Goal: Information Seeking & Learning: Check status

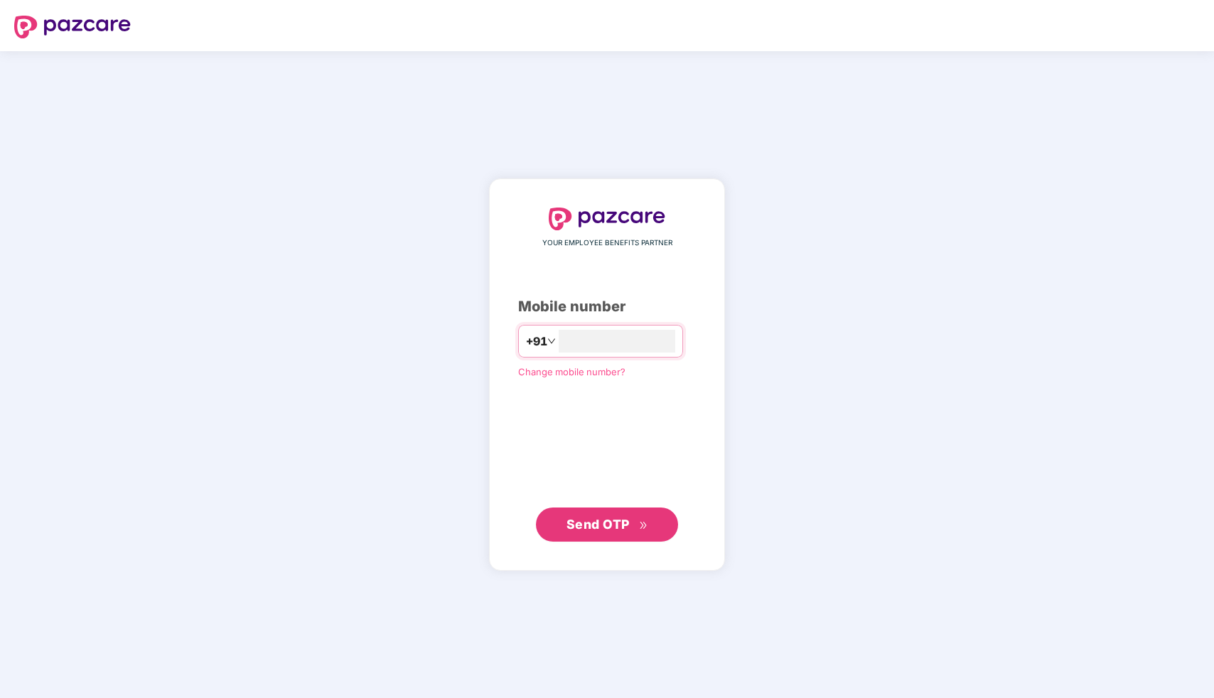
type input "**********"
click at [599, 536] on button "Send OTP" at bounding box center [607, 525] width 142 height 34
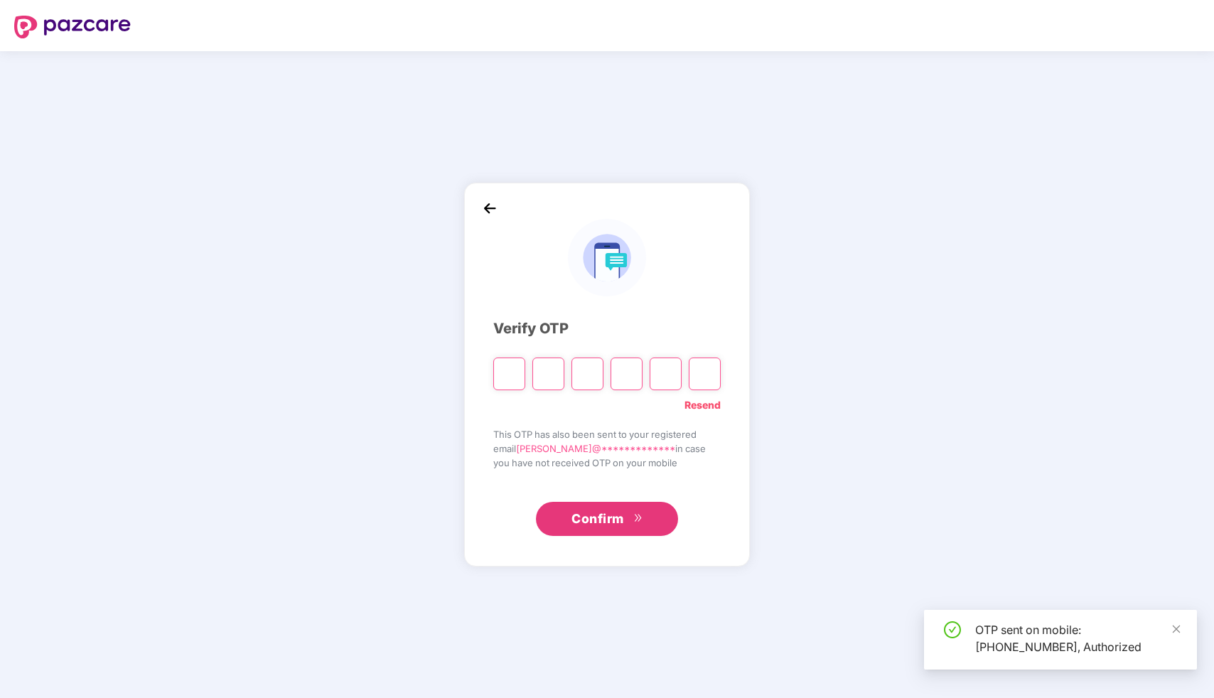
click at [505, 366] on input "Please enter verification code. Digit 1" at bounding box center [509, 374] width 32 height 33
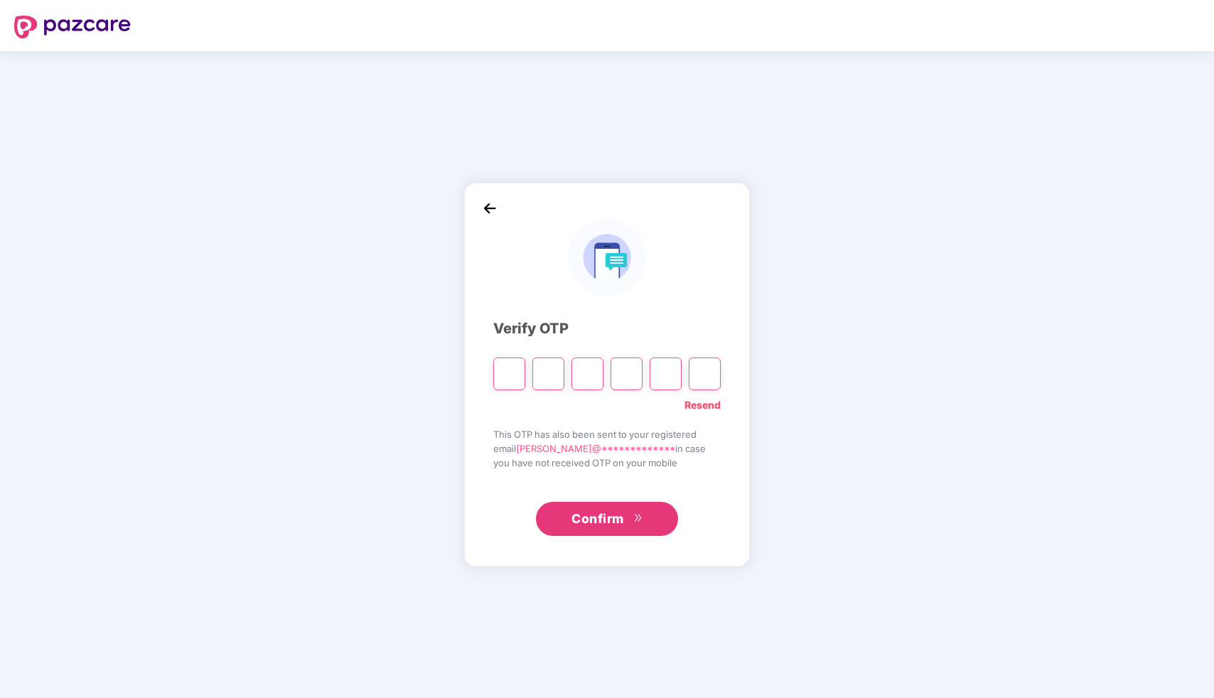
type input "*"
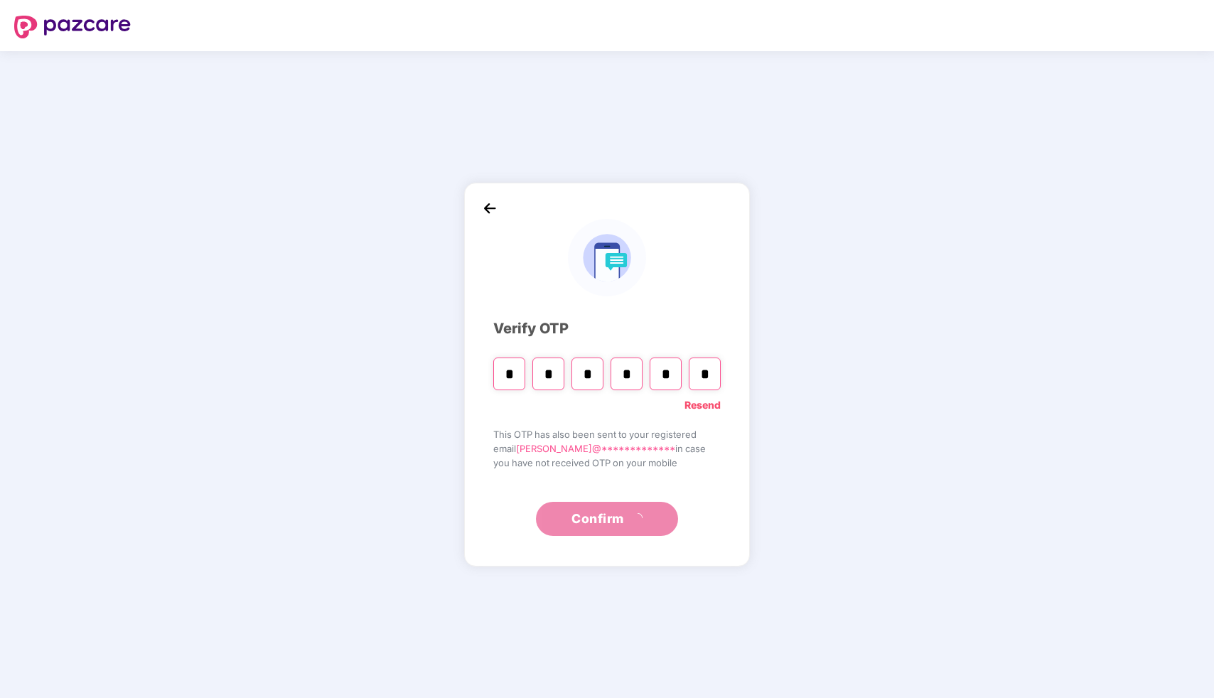
type input "*"
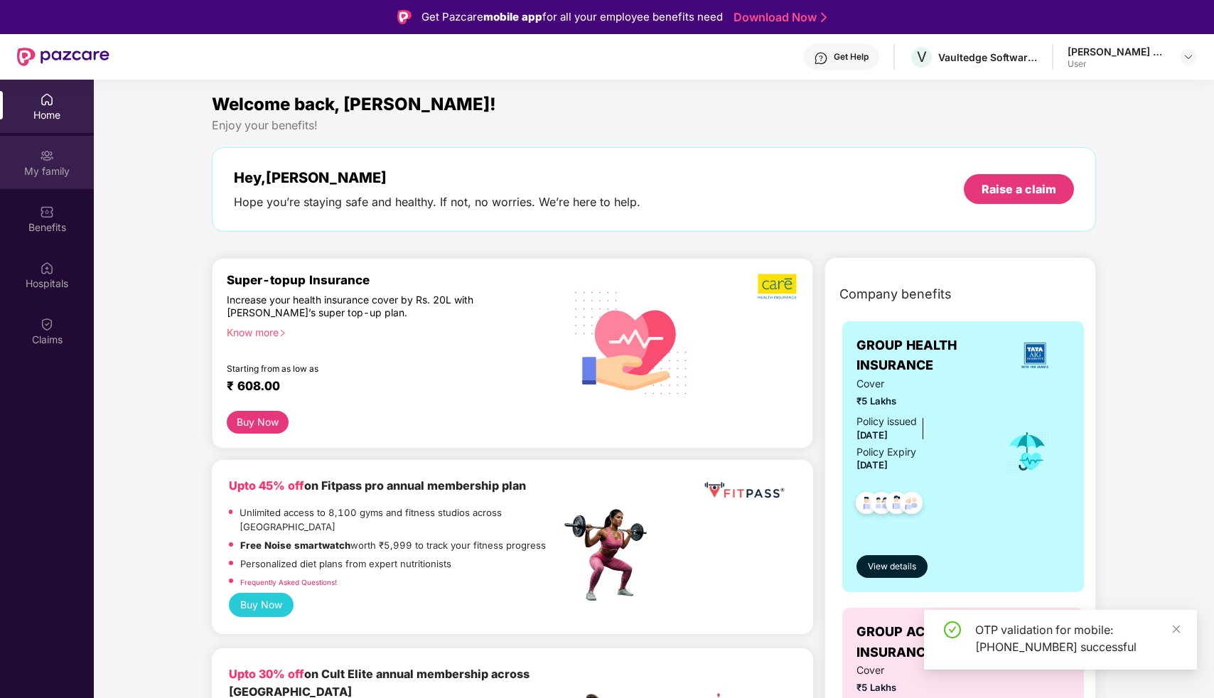
click at [44, 171] on div "My family" at bounding box center [47, 171] width 94 height 14
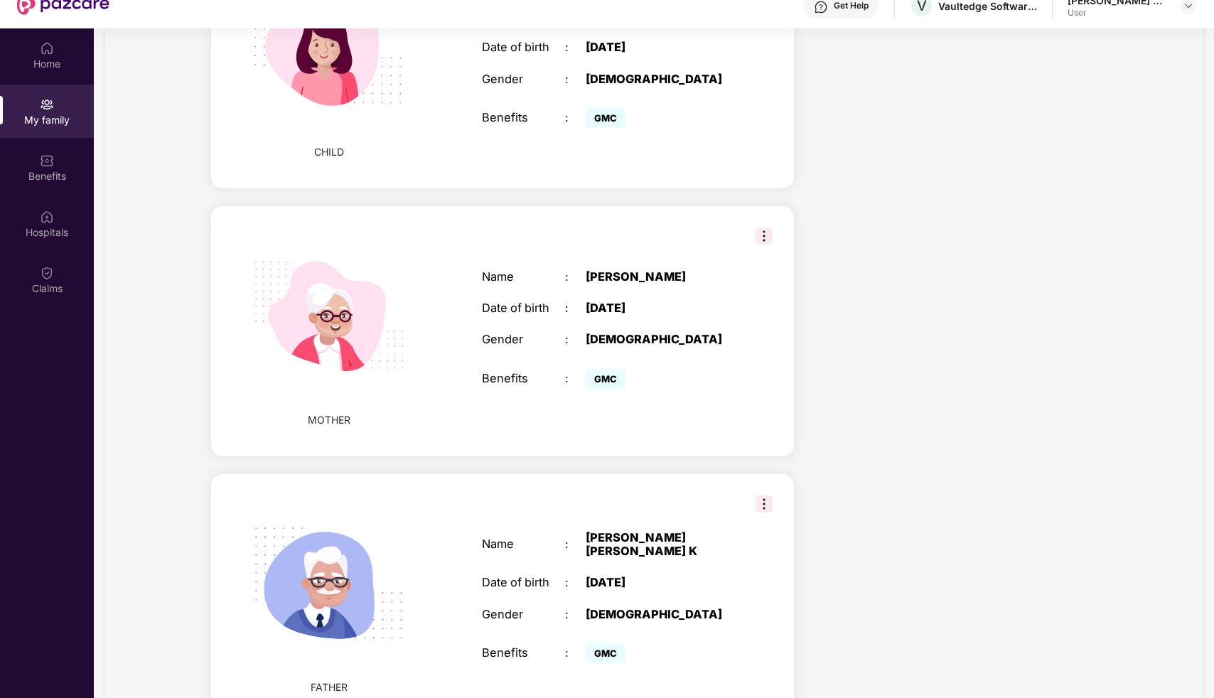
scroll to position [80, 0]
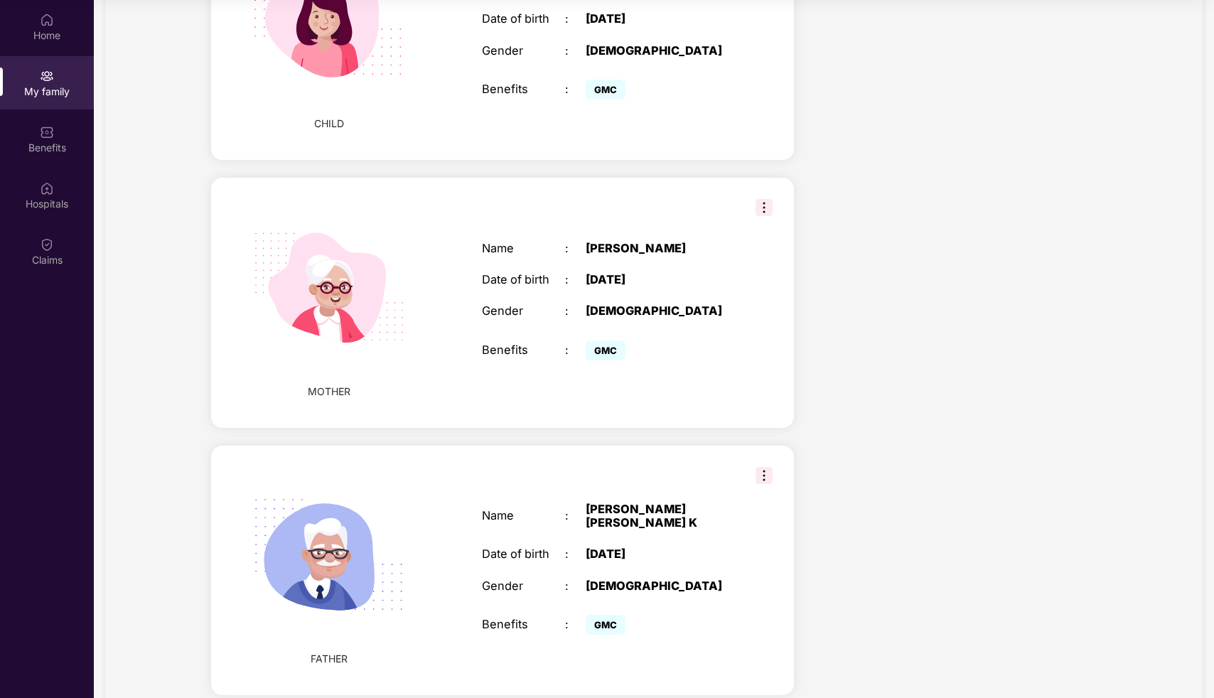
click at [764, 467] on img at bounding box center [764, 475] width 17 height 17
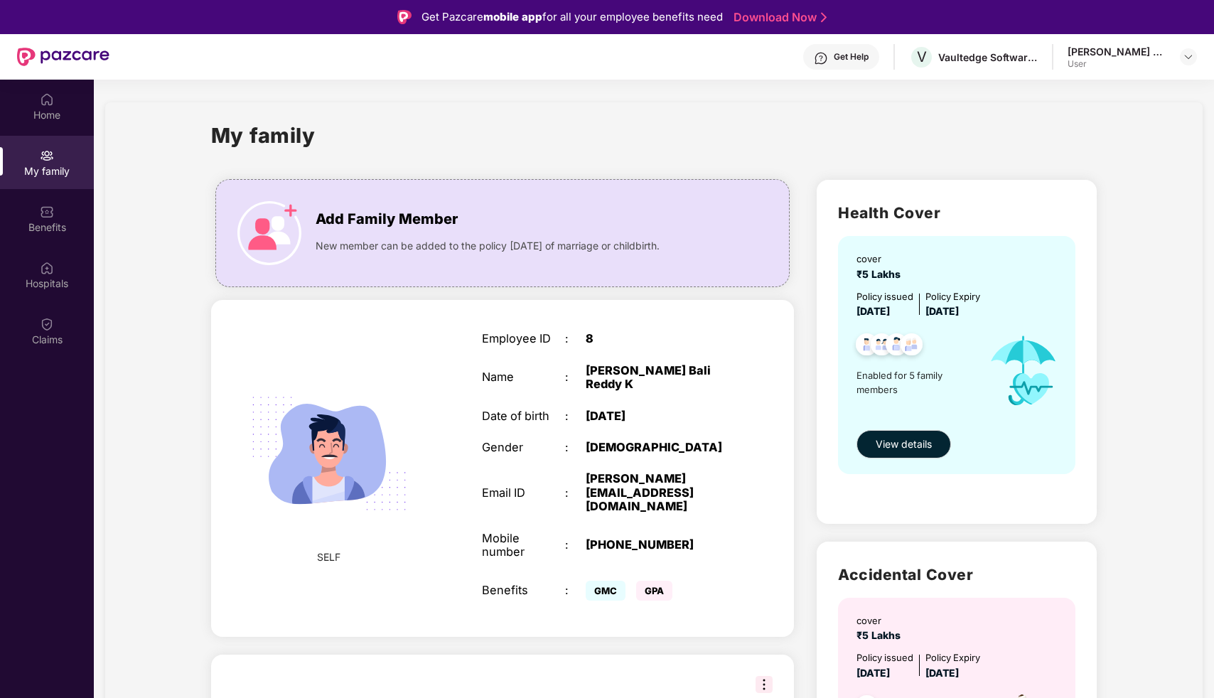
scroll to position [0, 0]
click at [892, 449] on span "View details" at bounding box center [904, 444] width 56 height 16
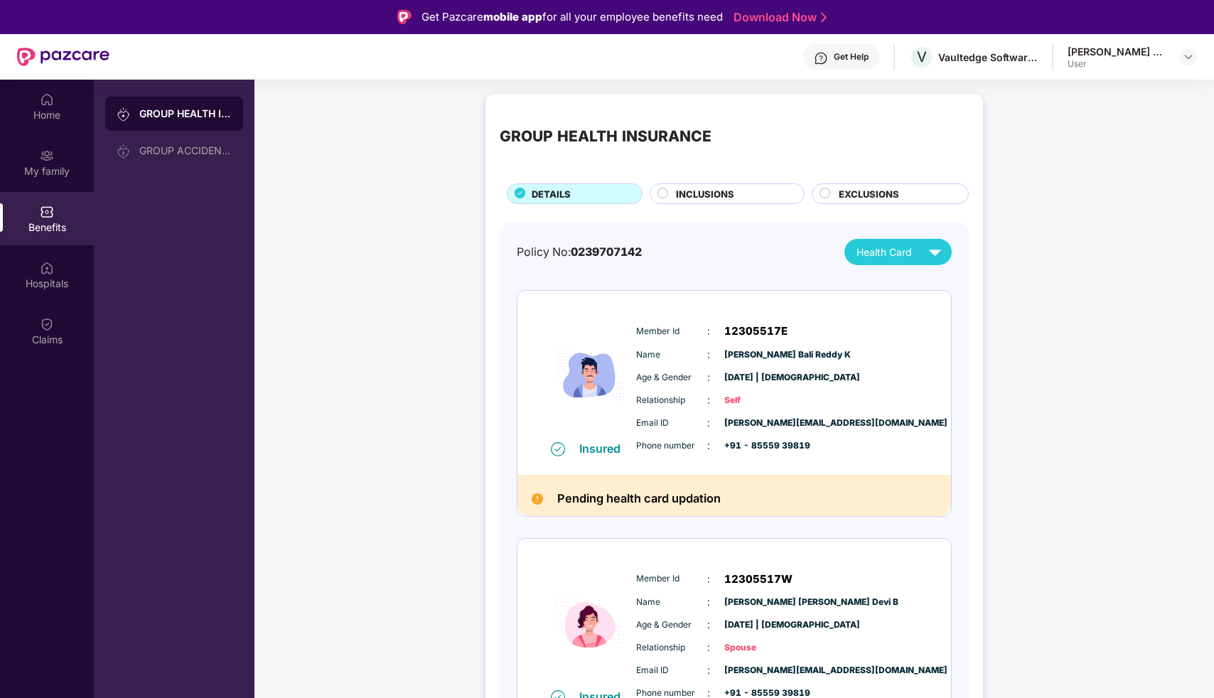
click at [653, 250] on div "Policy No: 0239707142 Health Card" at bounding box center [734, 252] width 435 height 26
click at [581, 251] on span "0239707142" at bounding box center [606, 252] width 71 height 14
click at [654, 252] on div "Policy No: 0239707142 Health Card" at bounding box center [734, 252] width 435 height 26
drag, startPoint x: 649, startPoint y: 247, endPoint x: 574, endPoint y: 254, distance: 75.6
click at [574, 254] on div "Policy No: 0239707142 Health Card" at bounding box center [734, 252] width 435 height 26
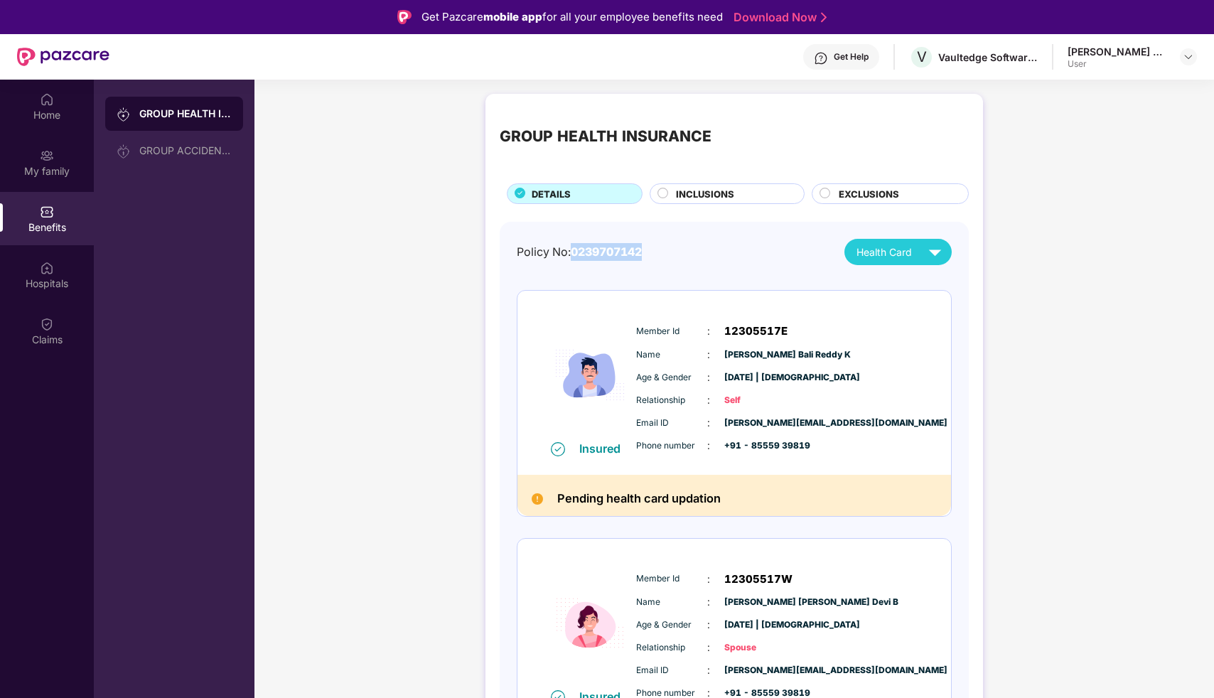
copy span "0239707142"
click at [176, 157] on div "GROUP ACCIDENTAL INSURANCE" at bounding box center [174, 151] width 138 height 34
